Goal: Information Seeking & Learning: Learn about a topic

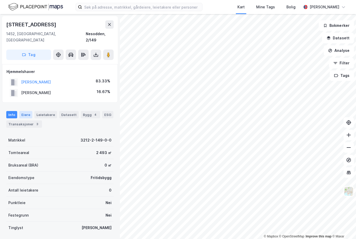
click at [27, 111] on div "Eiere" at bounding box center [25, 114] width 13 height 7
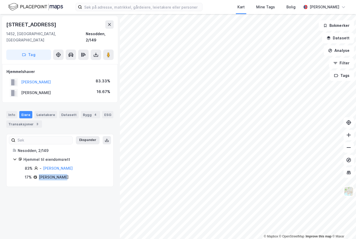
copy div "[PERSON_NAME]"
click at [24, 120] on div "Transaksjoner 3" at bounding box center [24, 123] width 36 height 7
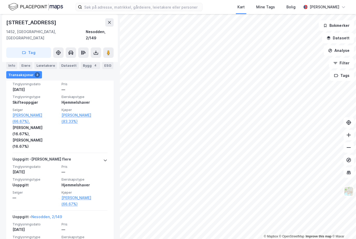
scroll to position [155, 0]
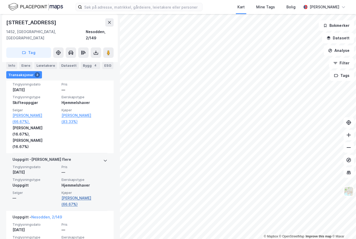
click at [93, 195] on link "[PERSON_NAME] (66.67%)" at bounding box center [84, 201] width 46 height 13
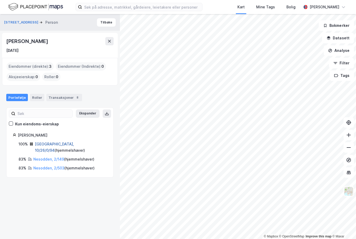
click at [53, 142] on link "Oslo, 10/26/0/94" at bounding box center [54, 147] width 39 height 11
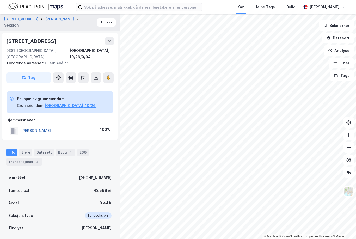
click at [0, 0] on button "LAURIDSEN NINA" at bounding box center [0, 0] width 0 height 0
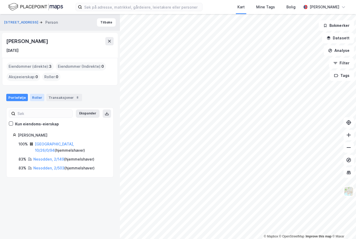
click at [34, 94] on div "Roller" at bounding box center [37, 97] width 14 height 7
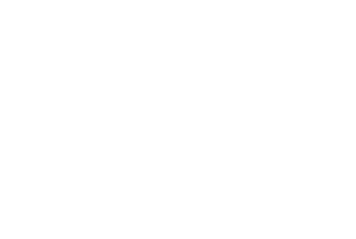
click at [227, 158] on div at bounding box center [178, 119] width 356 height 239
